Goal: Task Accomplishment & Management: Use online tool/utility

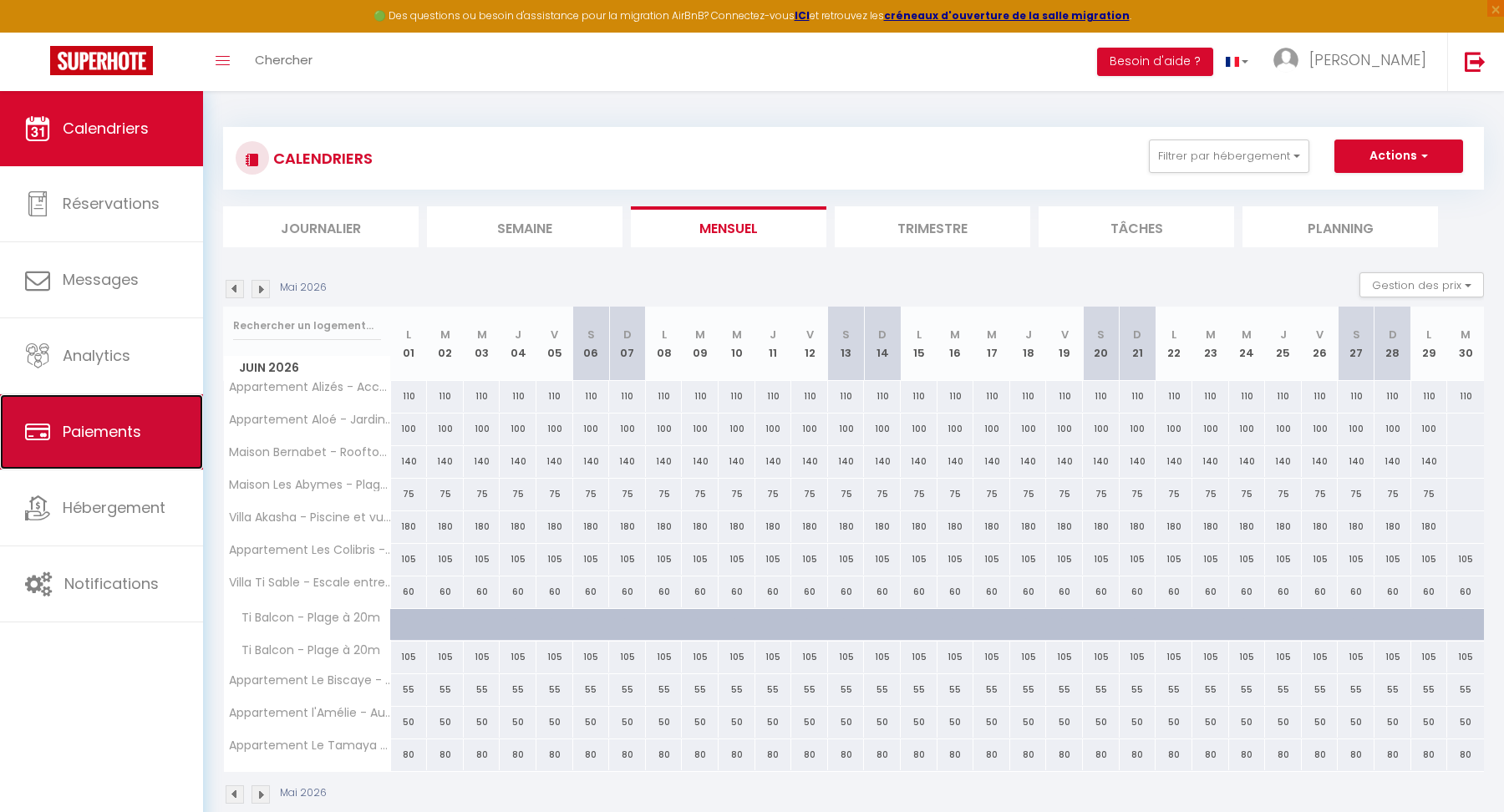
click at [111, 430] on span "Paiements" at bounding box center [101, 431] width 78 height 21
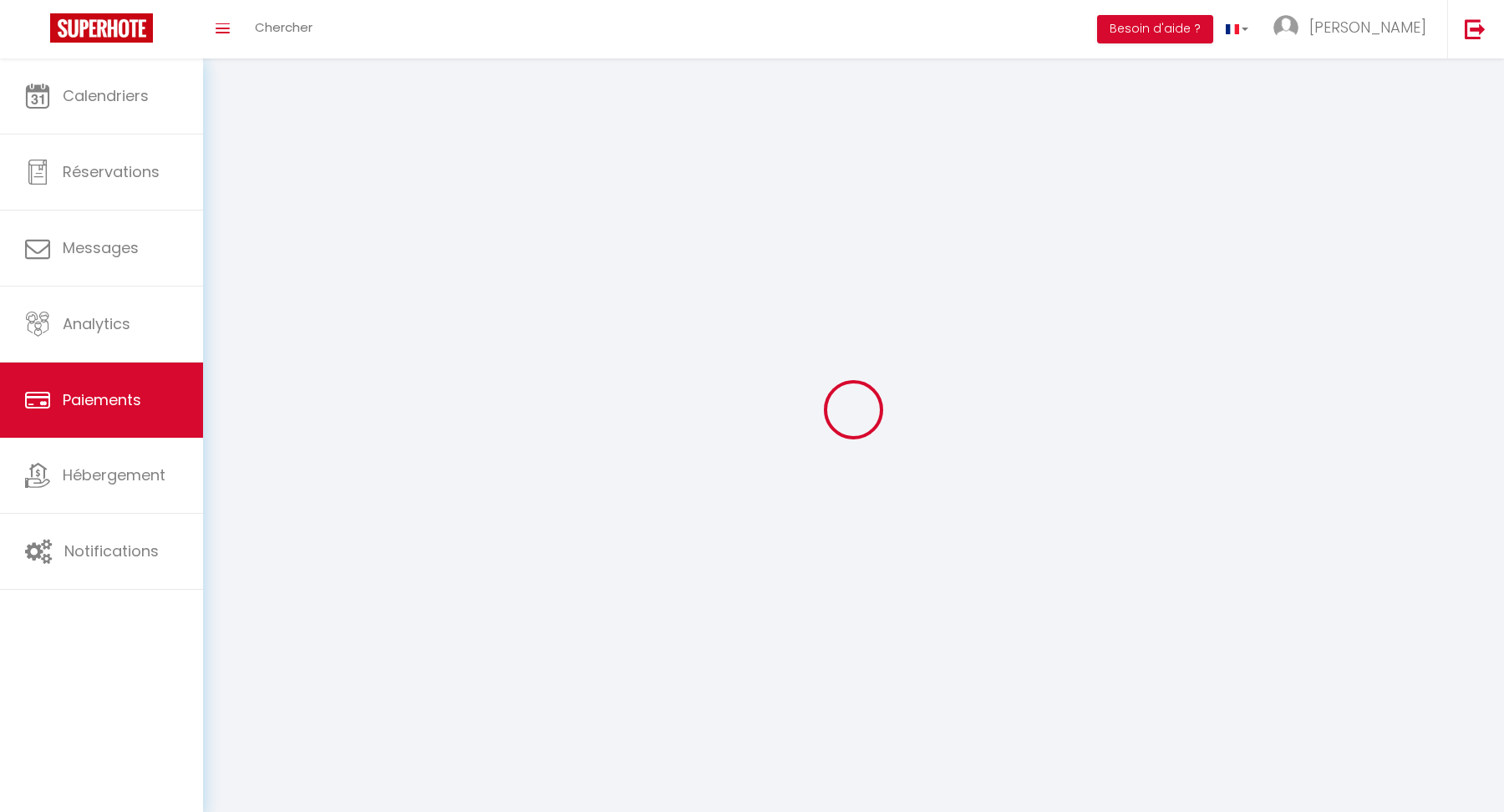
select select "2"
select select "0"
select select
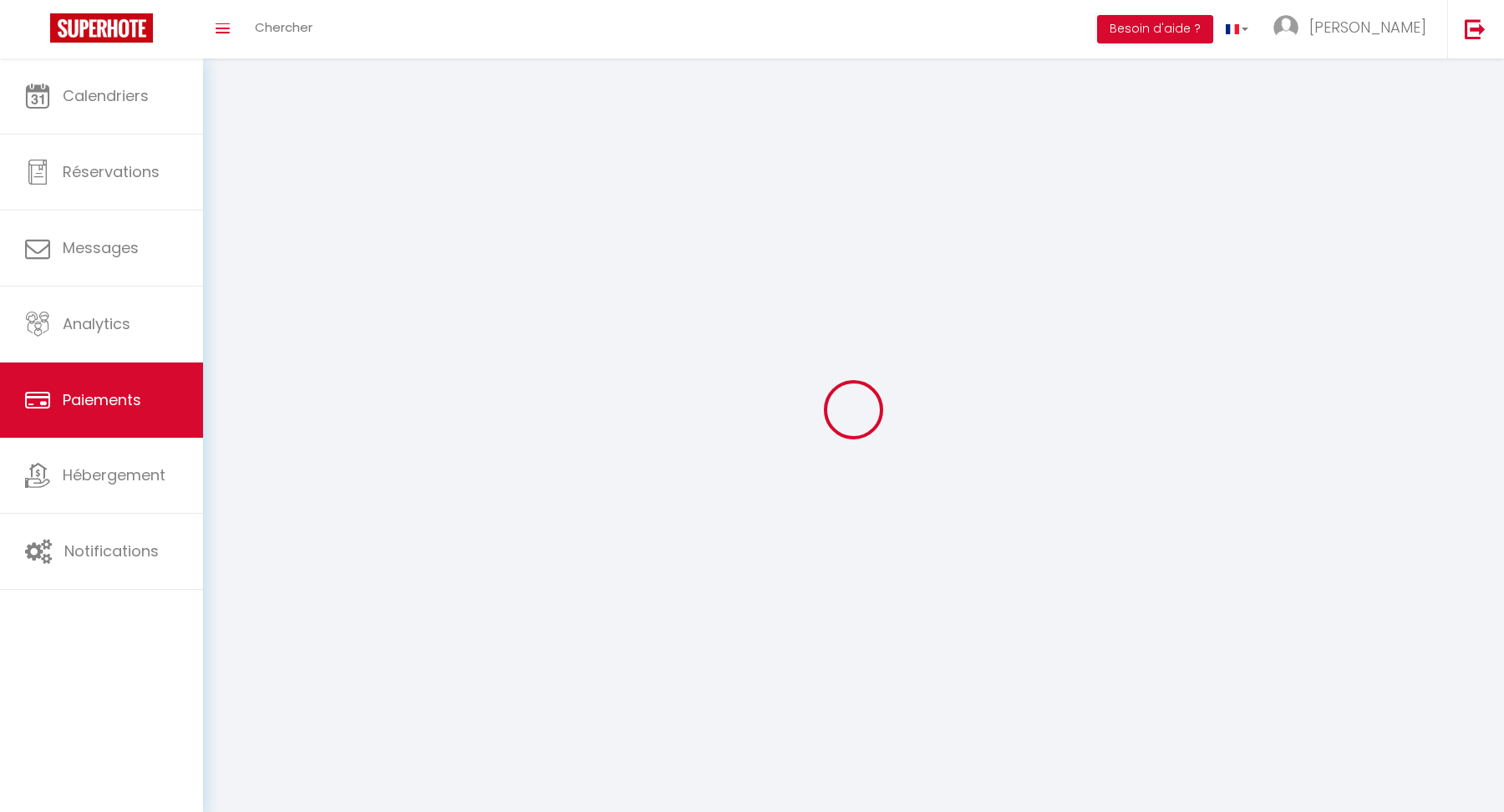
select select
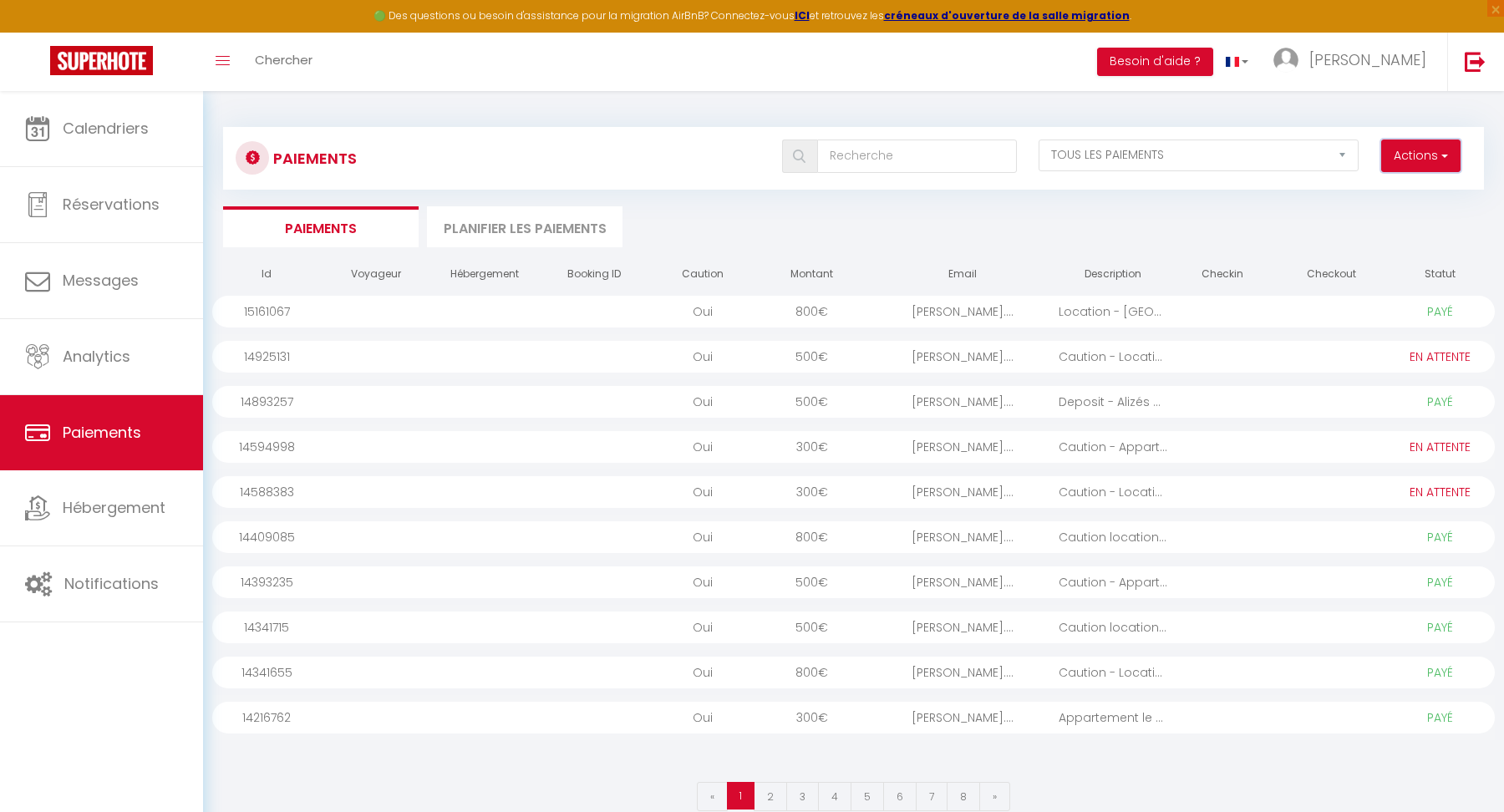
click at [1420, 167] on button "Actions" at bounding box center [1420, 156] width 79 height 33
click at [1412, 222] on link "Créer nouveau lien caution" at bounding box center [1356, 214] width 206 height 22
select select
select select "other"
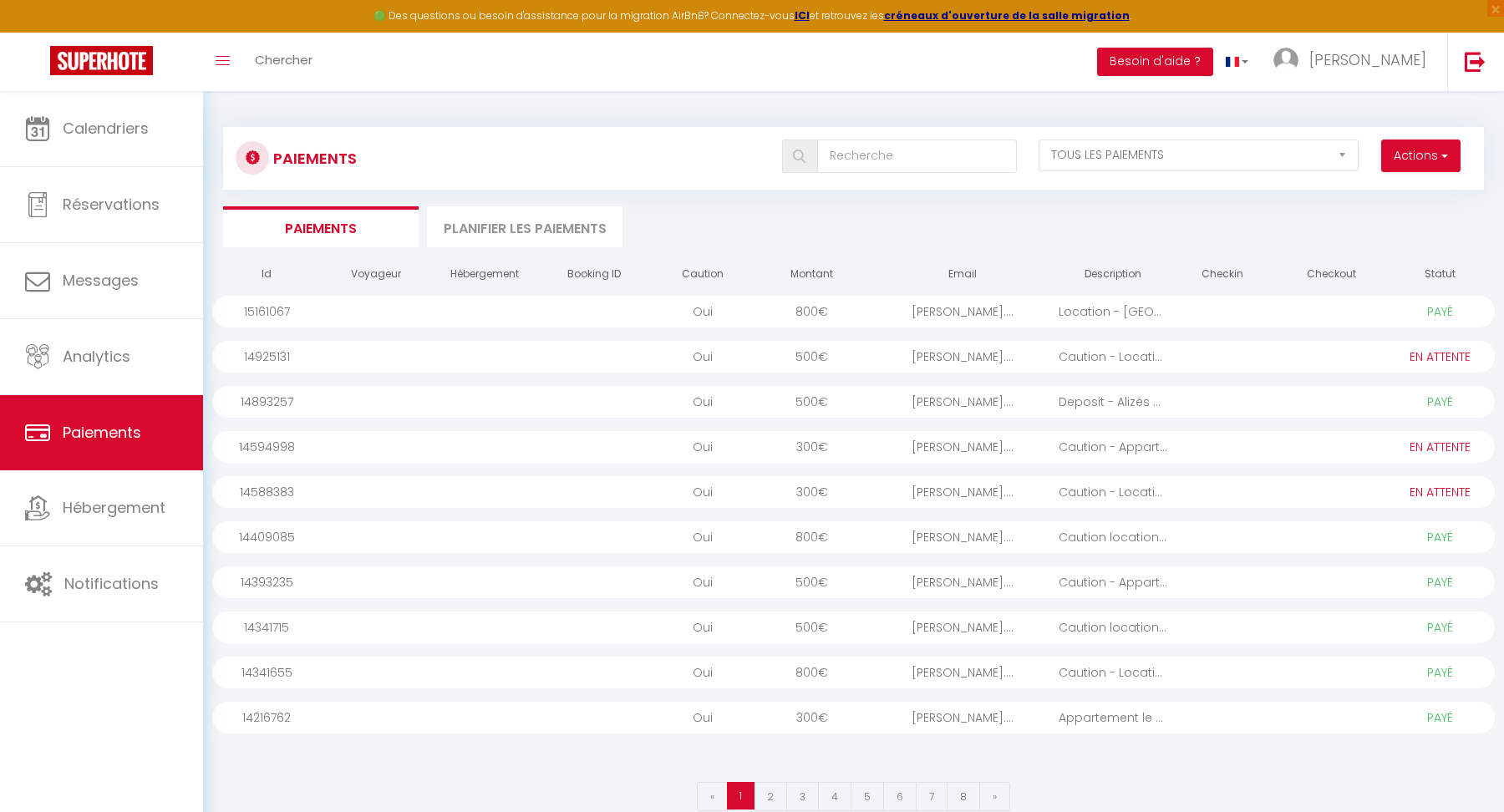
select select "5162"
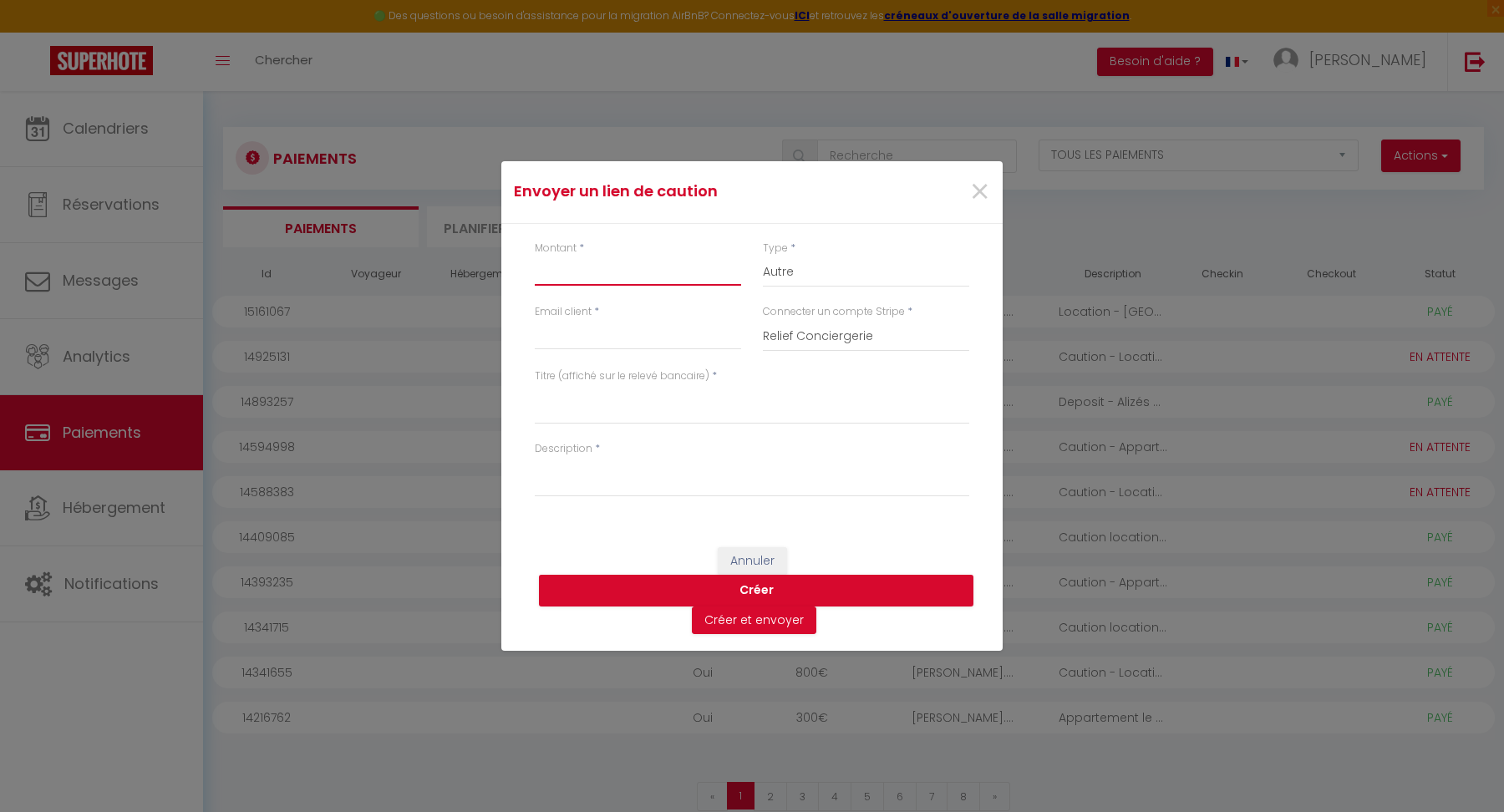
click at [607, 259] on input "Montant" at bounding box center [637, 271] width 207 height 30
type input "300"
click at [585, 417] on textarea "Titre (affiché sur le relevé bancaire)" at bounding box center [752, 404] width 434 height 40
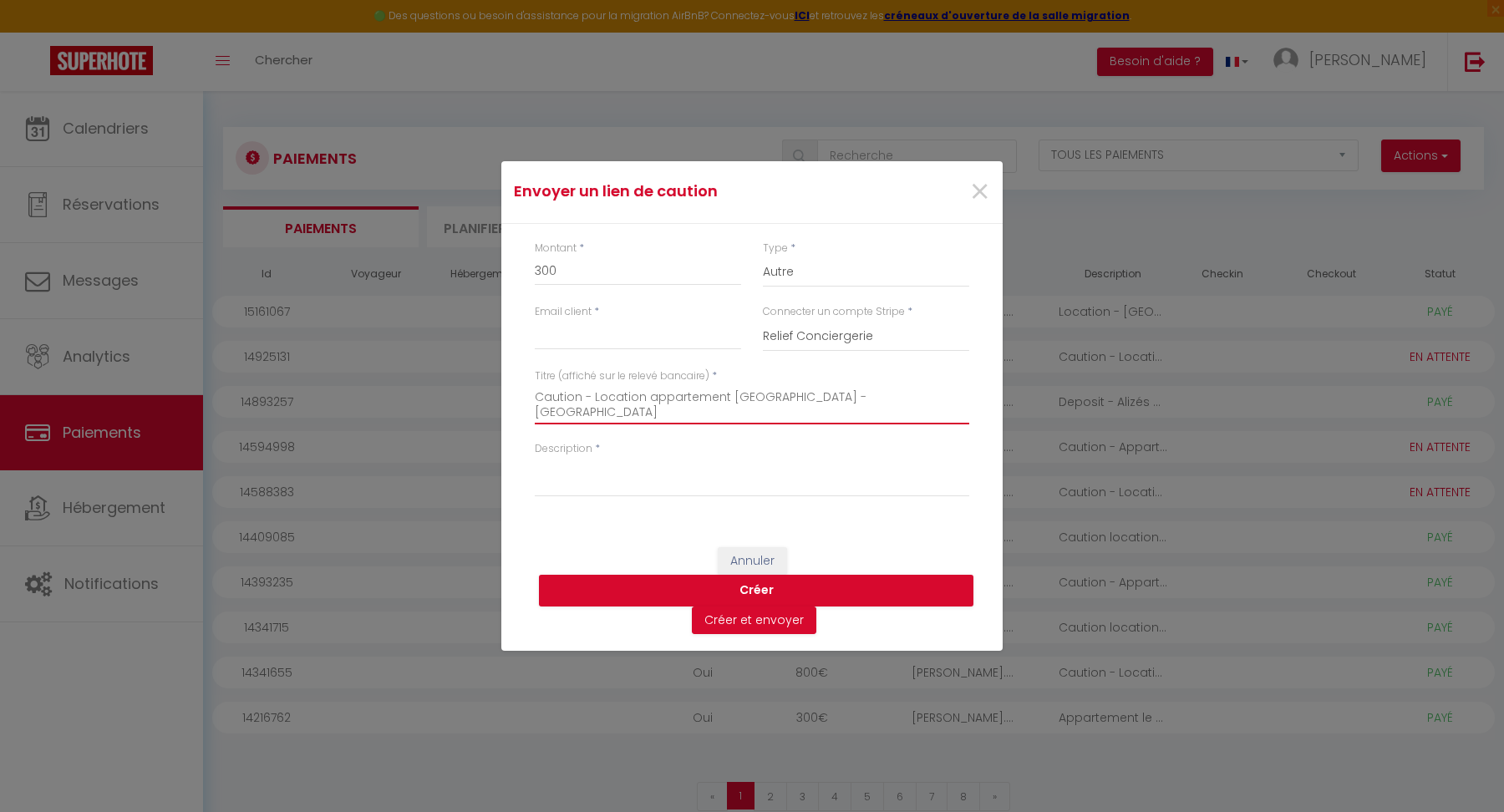
drag, startPoint x: 887, startPoint y: 402, endPoint x: 509, endPoint y: 382, distance: 378.5
click at [509, 382] on div "Montant * 300 Type * Nuits Frais de ménage Taxe de séjour Autre Email client * …" at bounding box center [752, 377] width 501 height 307
type textarea "Caution - Location appartement [GEOGRAPHIC_DATA] - [GEOGRAPHIC_DATA]"
click at [578, 476] on textarea "Description" at bounding box center [752, 477] width 434 height 40
paste textarea "Caution - Location appartement [GEOGRAPHIC_DATA] - [GEOGRAPHIC_DATA]"
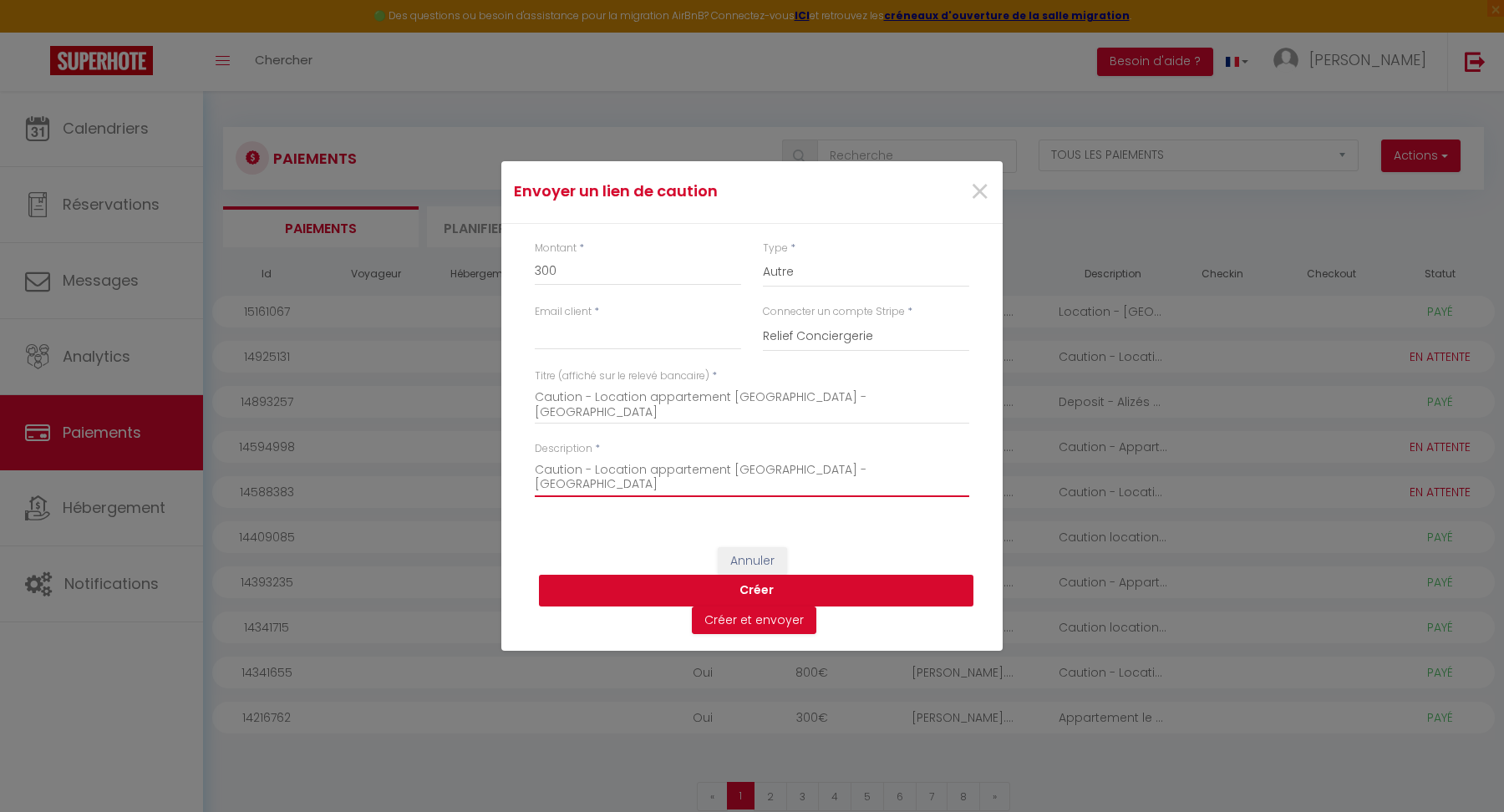
type textarea "Caution - Location appartement [GEOGRAPHIC_DATA] - [GEOGRAPHIC_DATA]"
click at [761, 592] on button "Créer" at bounding box center [756, 591] width 434 height 32
type input "elise.beitz@hotmail.fr"
click at [756, 592] on button "Créer" at bounding box center [756, 591] width 434 height 32
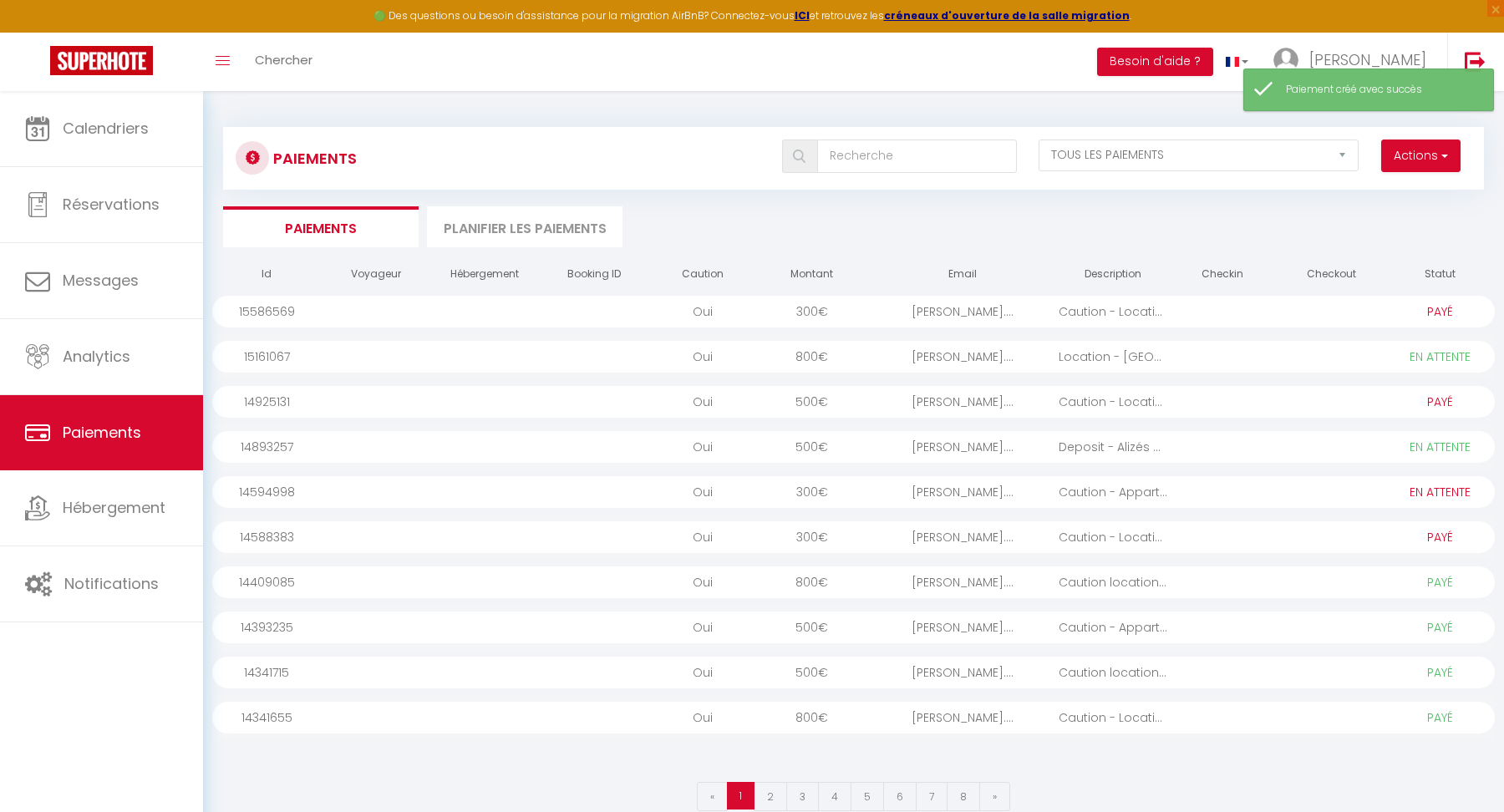
click at [1400, 312] on select "PAYÉ EN ATTENTE" at bounding box center [1440, 311] width 84 height 18
click at [1324, 307] on div at bounding box center [1331, 311] width 109 height 32
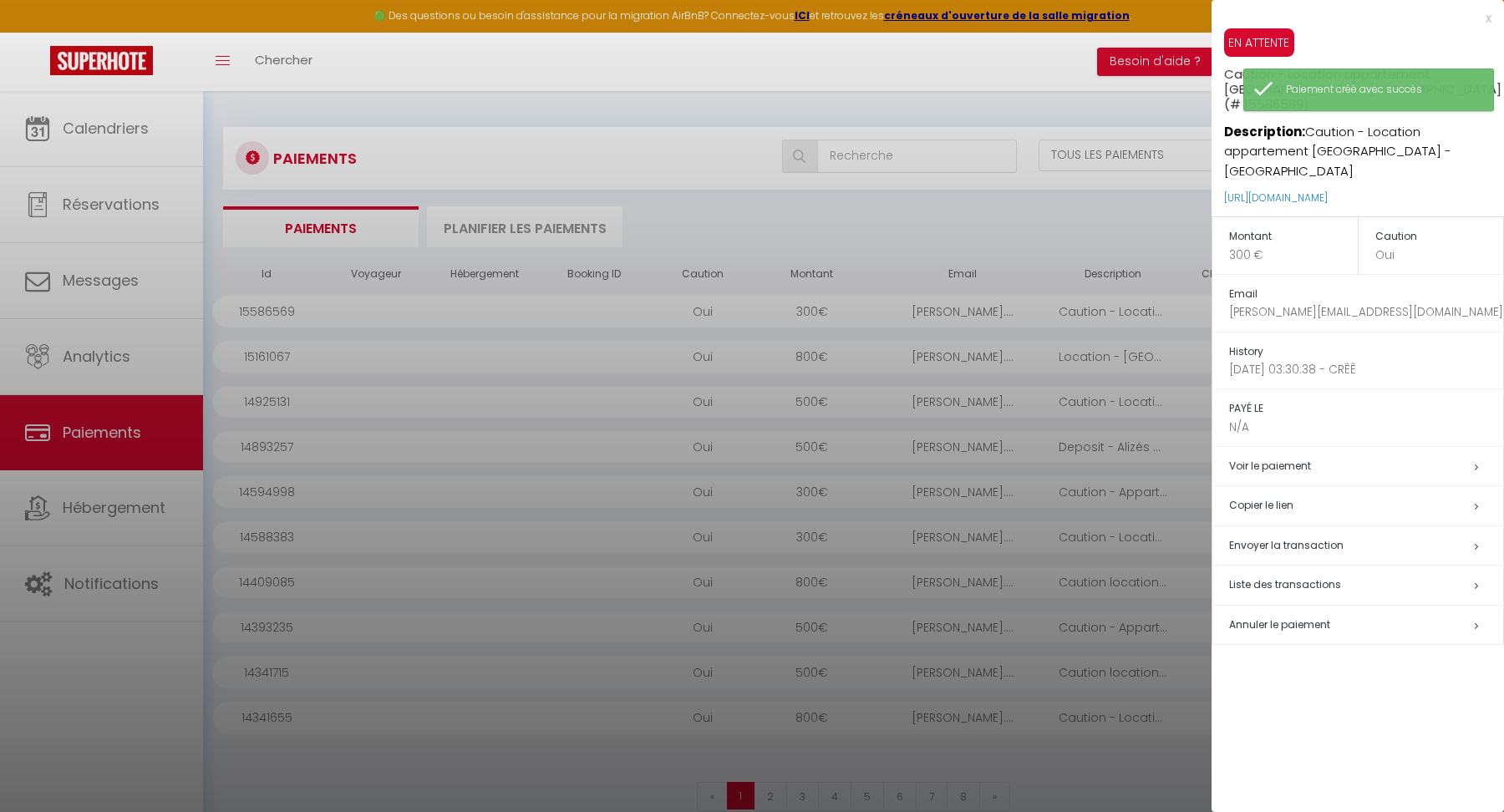
click at [1279, 497] on h5 "Copier le lien" at bounding box center [1366, 506] width 274 height 19
click at [1487, 15] on div "x" at bounding box center [1351, 18] width 280 height 20
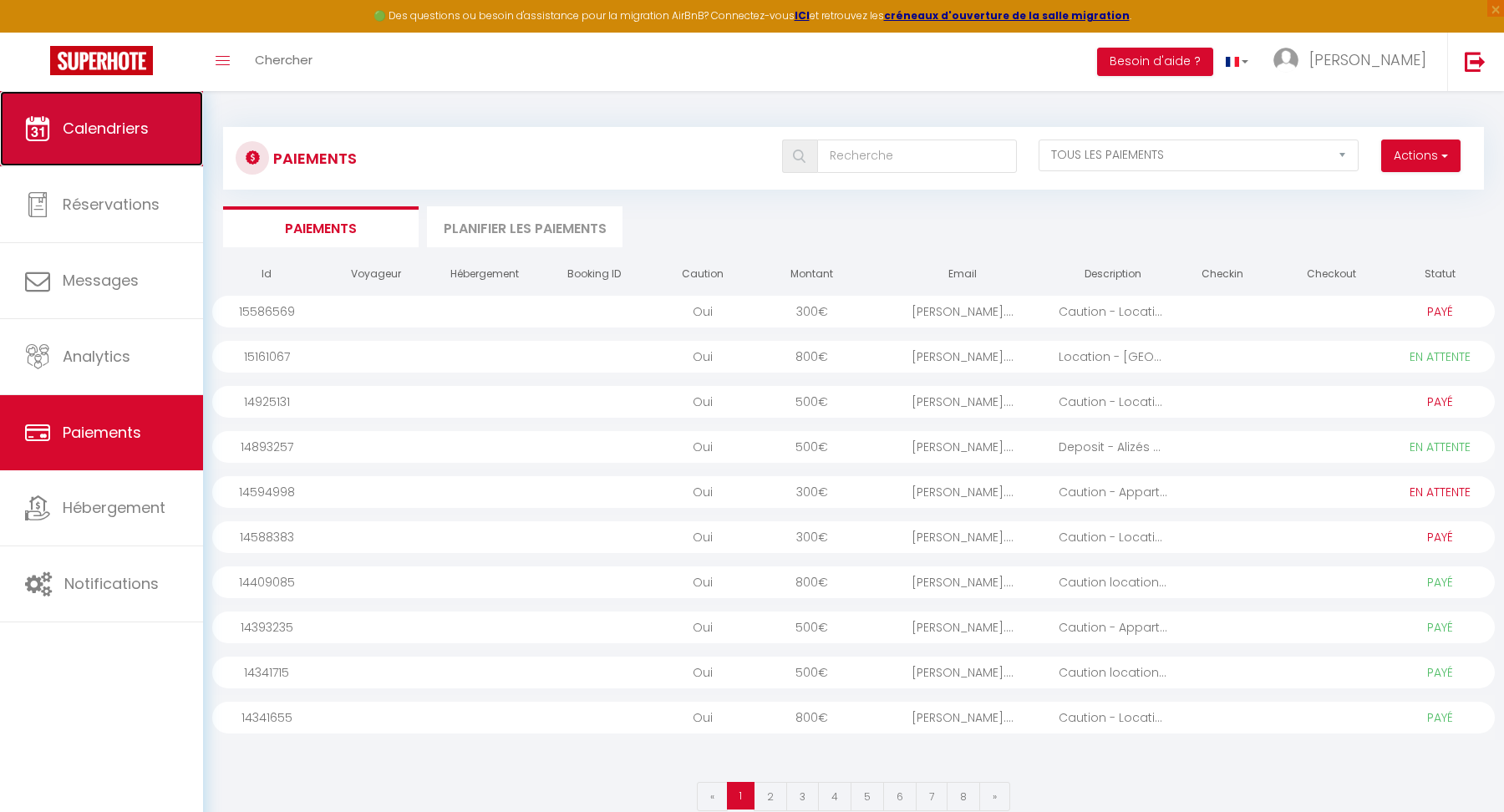
click at [104, 127] on span "Calendriers" at bounding box center [105, 128] width 86 height 21
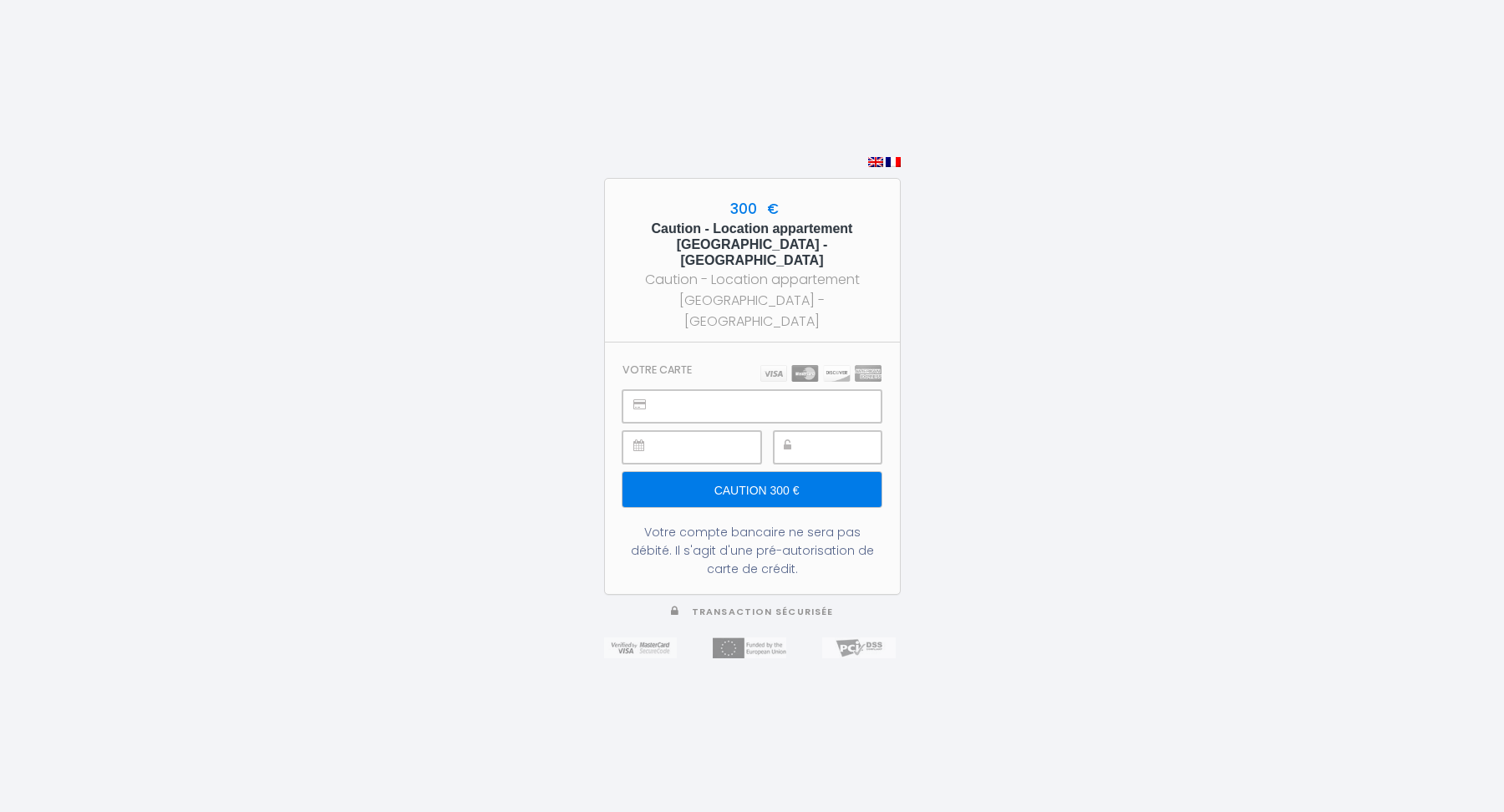
type input "Caution 300 €"
